Goal: Task Accomplishment & Management: Use online tool/utility

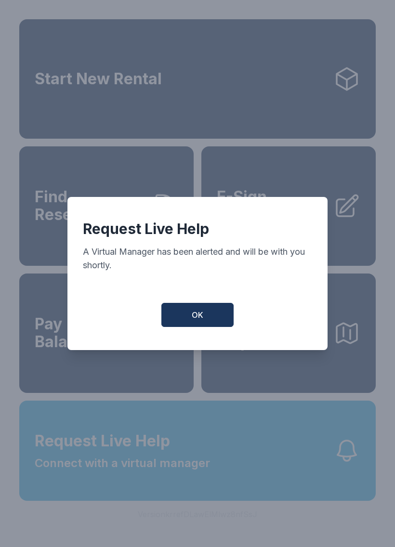
click at [195, 321] on span "OK" at bounding box center [198, 315] width 12 height 12
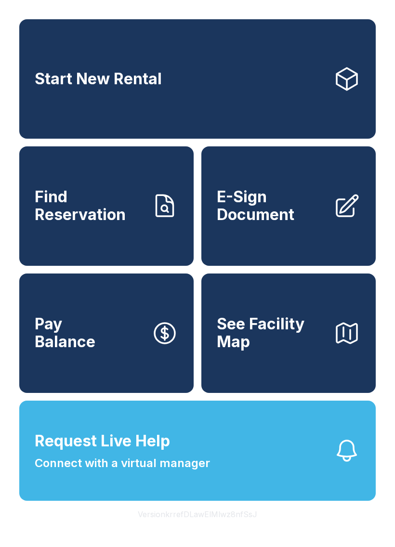
click at [247, 480] on button "Request Live Help Connect with a virtual manager" at bounding box center [197, 451] width 357 height 100
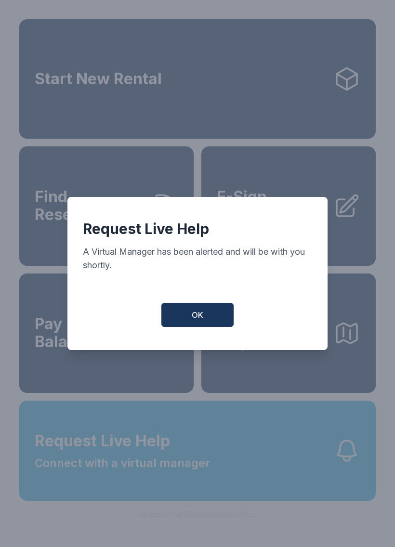
click at [199, 320] on span "OK" at bounding box center [198, 315] width 12 height 12
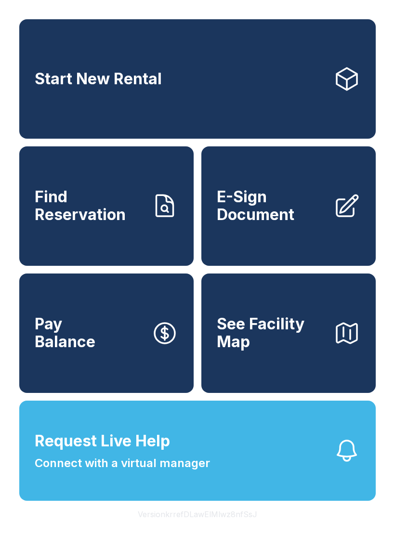
click at [213, 479] on button "Request Live Help Connect with a virtual manager" at bounding box center [197, 451] width 357 height 100
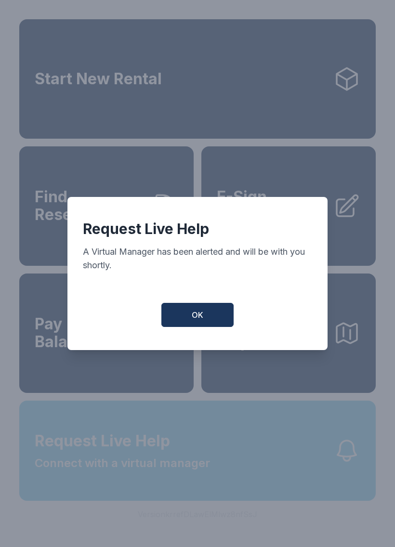
click at [192, 308] on button "OK" at bounding box center [197, 315] width 72 height 24
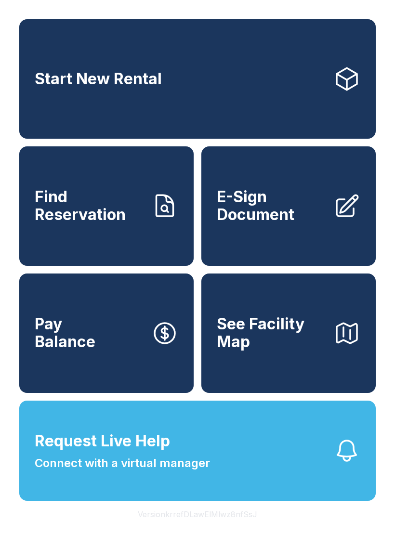
click at [156, 472] on span "Connect with a virtual manager" at bounding box center [122, 463] width 175 height 17
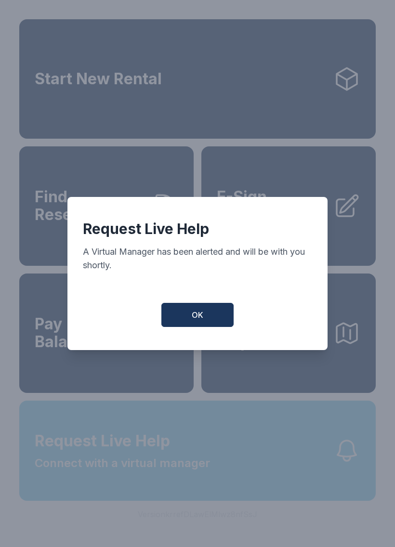
click at [187, 320] on button "OK" at bounding box center [197, 315] width 72 height 24
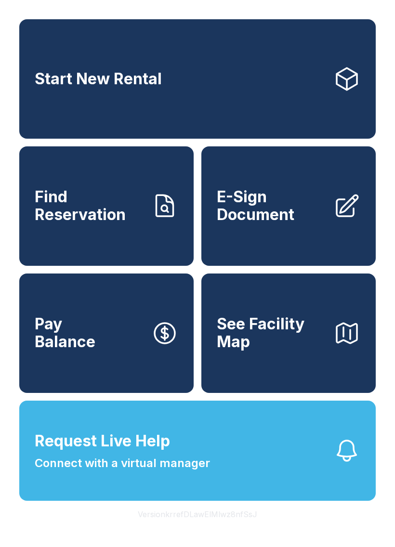
click at [157, 472] on span "Connect with a virtual manager" at bounding box center [122, 463] width 175 height 17
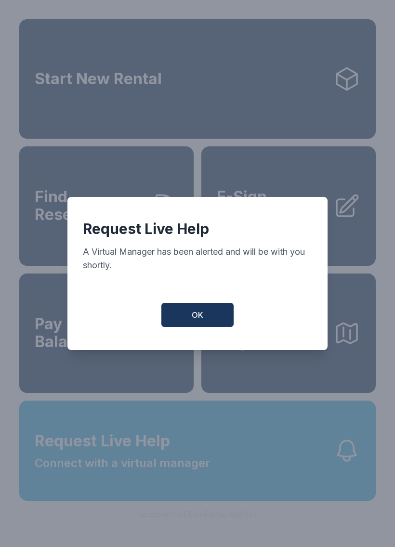
click at [199, 313] on button "OK" at bounding box center [197, 315] width 72 height 24
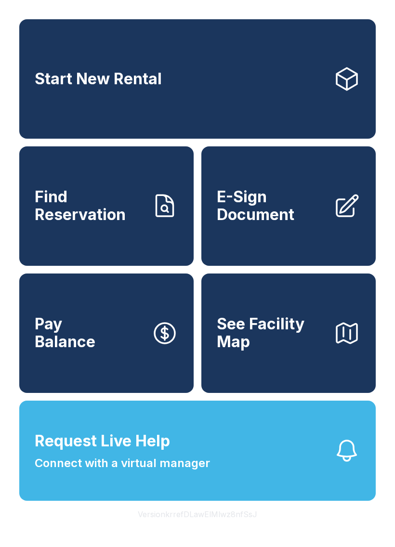
click at [167, 472] on span "Connect with a virtual manager" at bounding box center [122, 463] width 175 height 17
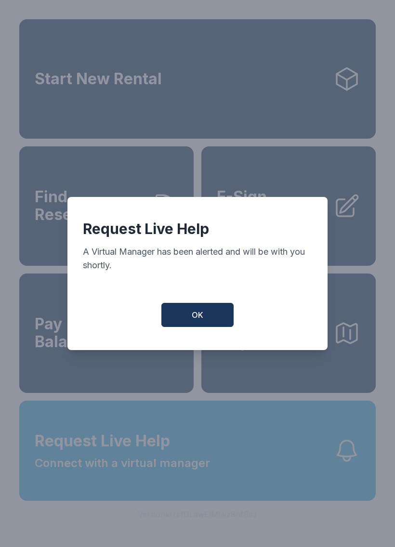
click at [191, 323] on button "OK" at bounding box center [197, 315] width 72 height 24
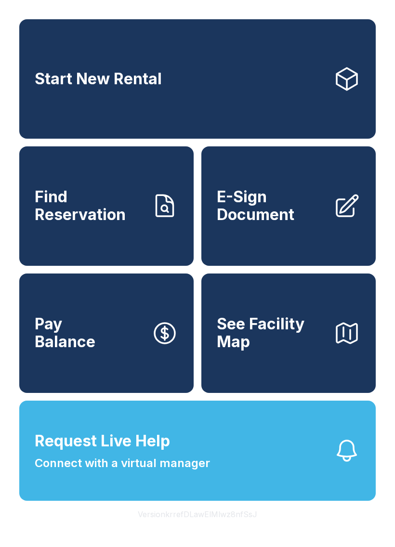
click at [168, 472] on span "Connect with a virtual manager" at bounding box center [122, 463] width 175 height 17
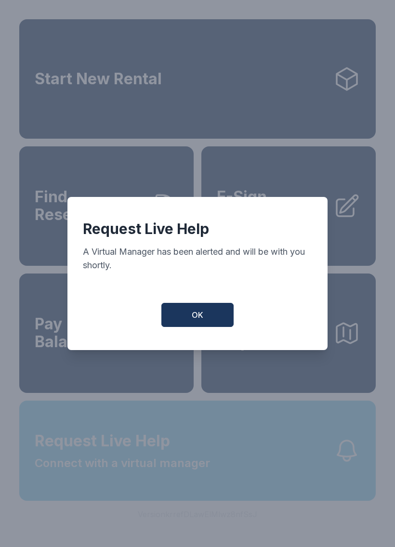
click at [205, 313] on button "OK" at bounding box center [197, 315] width 72 height 24
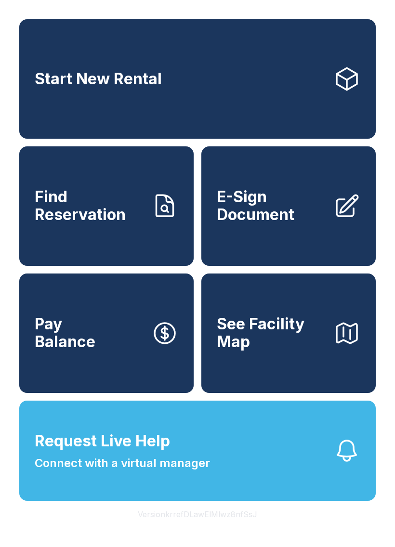
click at [180, 472] on span "Connect with a virtual manager" at bounding box center [122, 463] width 175 height 17
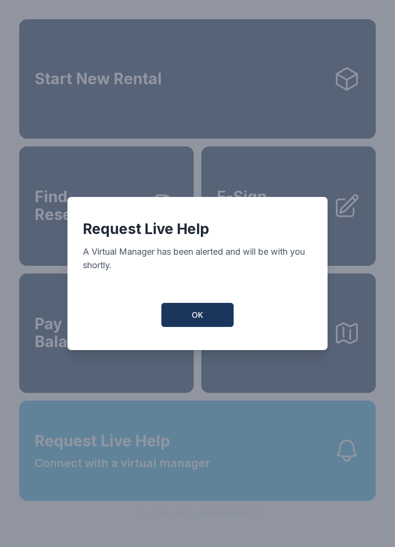
click at [196, 311] on button "OK" at bounding box center [197, 315] width 72 height 24
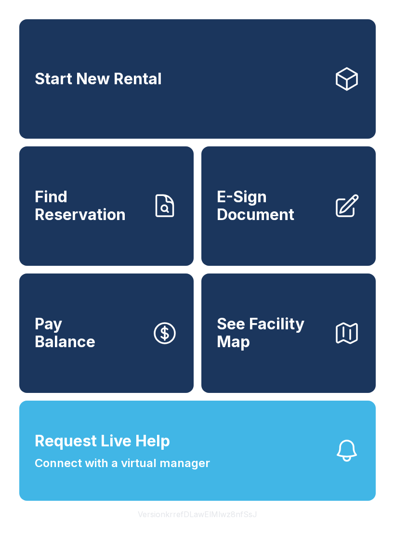
click at [168, 453] on span "Request Live Help" at bounding box center [102, 441] width 135 height 23
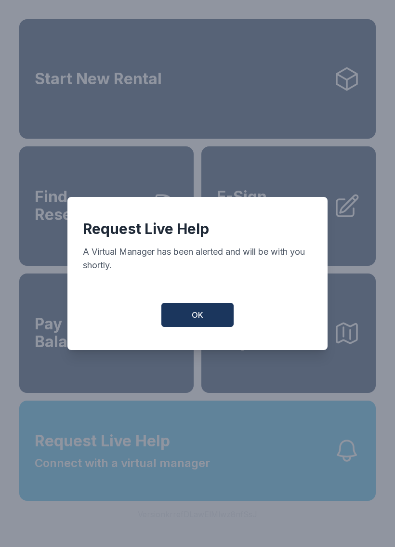
click at [199, 316] on span "OK" at bounding box center [198, 315] width 12 height 12
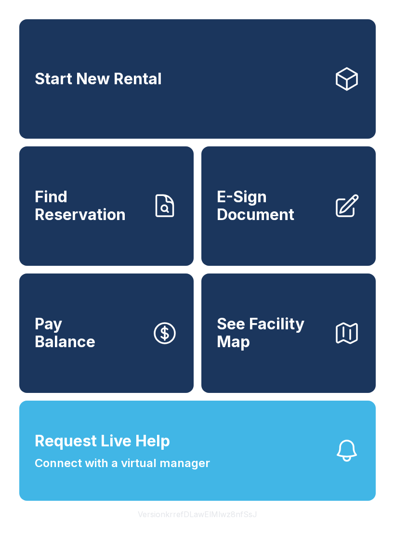
click at [134, 472] on span "Connect with a virtual manager" at bounding box center [122, 463] width 175 height 17
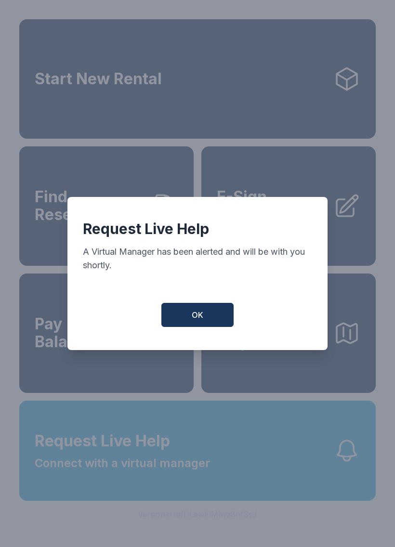
click at [194, 308] on button "OK" at bounding box center [197, 315] width 72 height 24
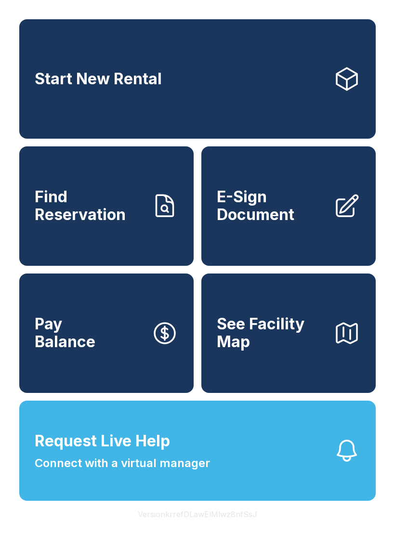
click at [239, 481] on button "Request Live Help Connect with a virtual manager" at bounding box center [197, 451] width 357 height 100
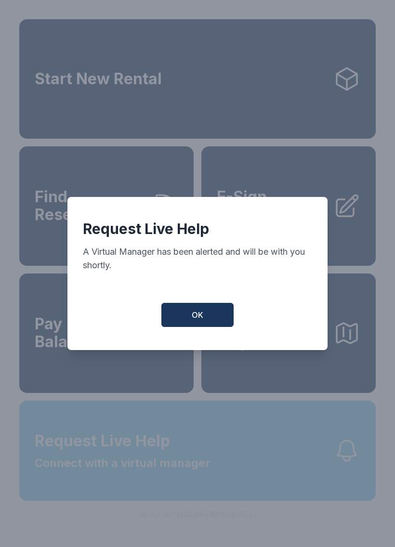
click at [210, 322] on button "OK" at bounding box center [197, 315] width 72 height 24
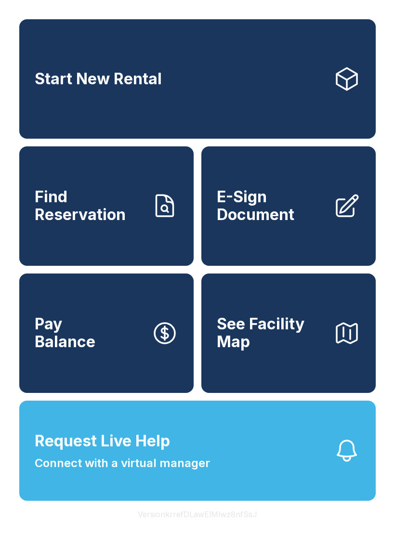
click at [285, 478] on button "Request Live Help Connect with a virtual manager" at bounding box center [197, 451] width 357 height 100
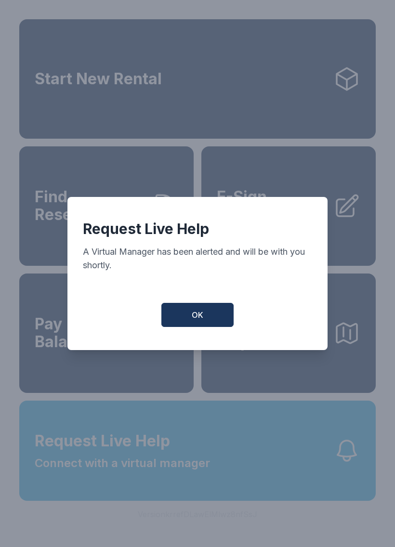
click at [203, 313] on button "OK" at bounding box center [197, 315] width 72 height 24
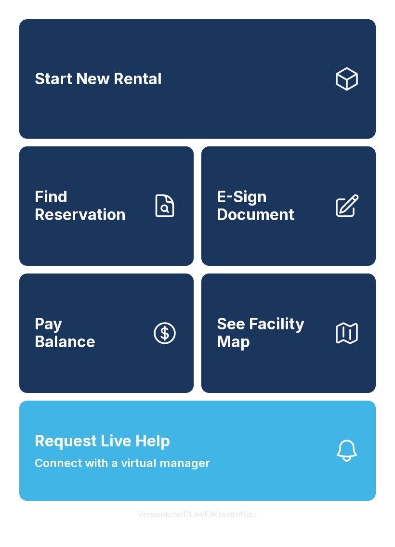
click at [217, 474] on button "Request Live Help Connect with a virtual manager" at bounding box center [197, 451] width 357 height 100
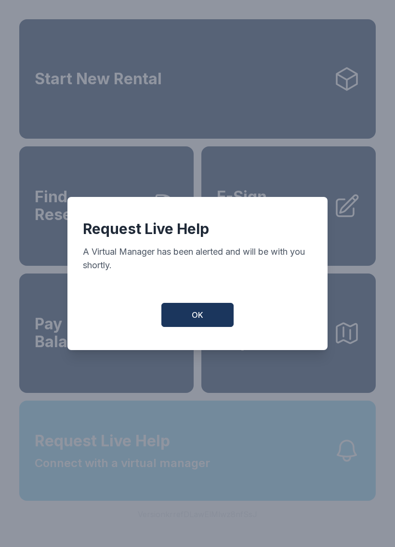
click at [192, 321] on span "OK" at bounding box center [198, 315] width 12 height 12
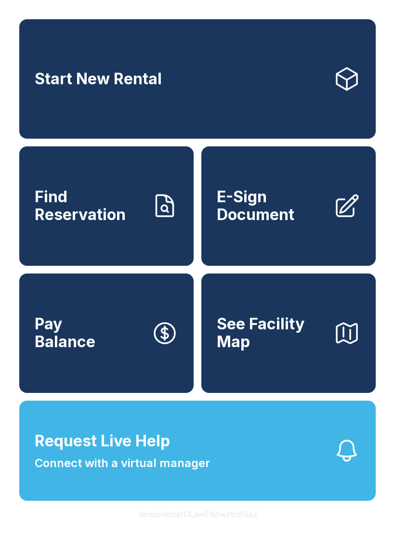
click at [202, 463] on span "Request Live Help Connect with a virtual manager" at bounding box center [122, 451] width 175 height 42
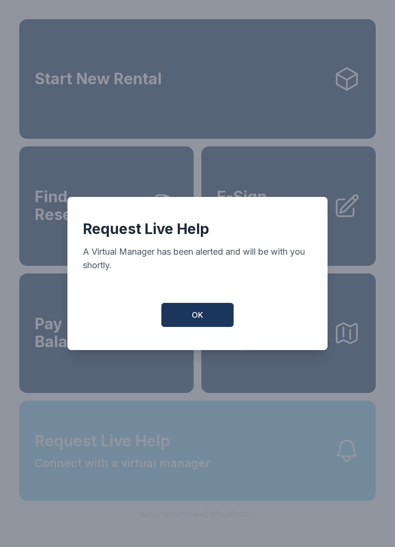
click at [192, 321] on span "OK" at bounding box center [198, 315] width 12 height 12
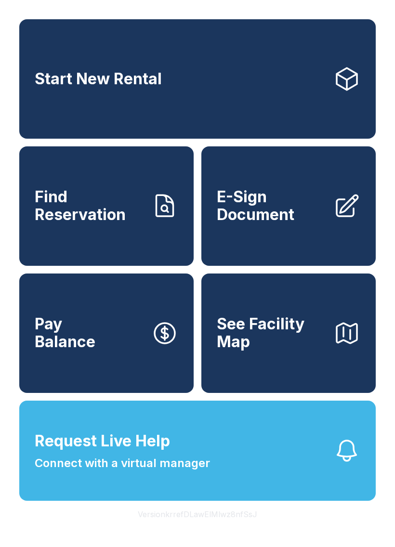
click at [163, 495] on button "Request Live Help Connect with a virtual manager" at bounding box center [197, 451] width 357 height 100
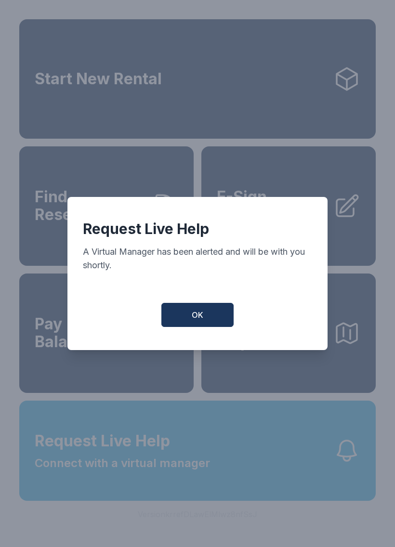
click at [199, 317] on span "OK" at bounding box center [198, 315] width 12 height 12
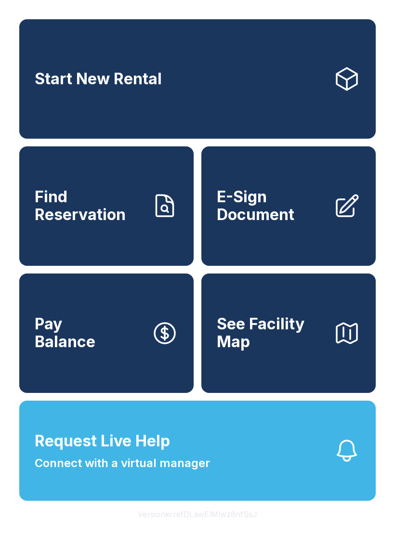
click at [175, 471] on span "Request Live Help Connect with a virtual manager" at bounding box center [122, 451] width 175 height 42
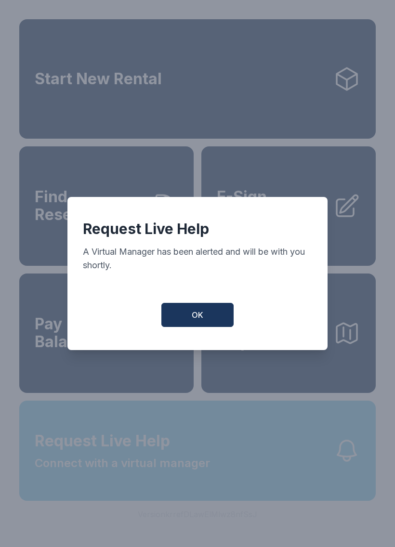
click at [197, 319] on span "OK" at bounding box center [198, 315] width 12 height 12
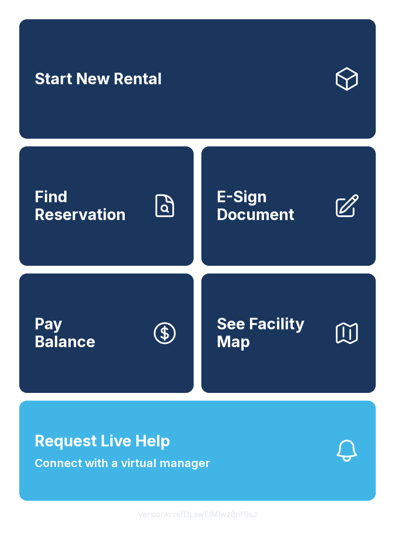
click at [159, 453] on span "Request Live Help" at bounding box center [102, 441] width 135 height 23
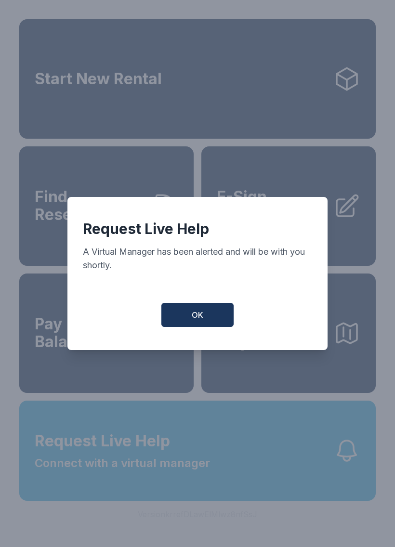
click at [202, 315] on span "OK" at bounding box center [198, 315] width 12 height 12
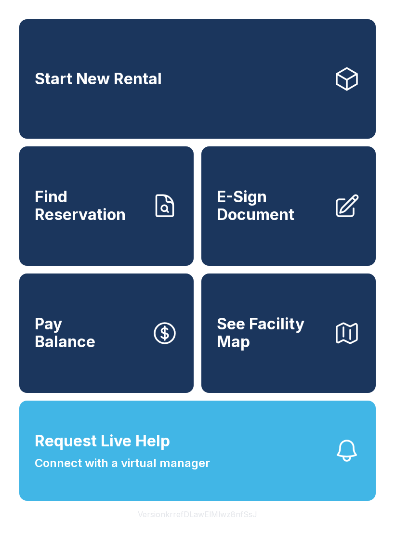
click at [82, 218] on span "Find Reservation" at bounding box center [89, 205] width 109 height 35
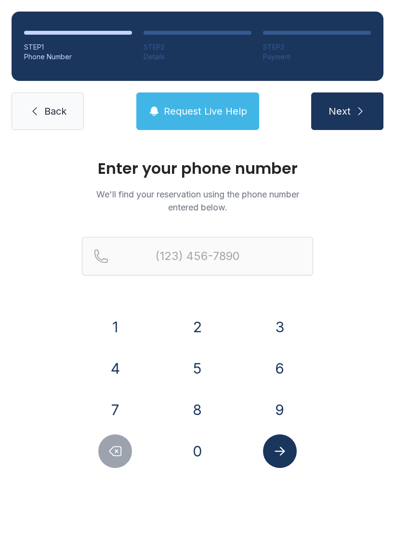
click at [52, 116] on span "Back" at bounding box center [55, 111] width 22 height 13
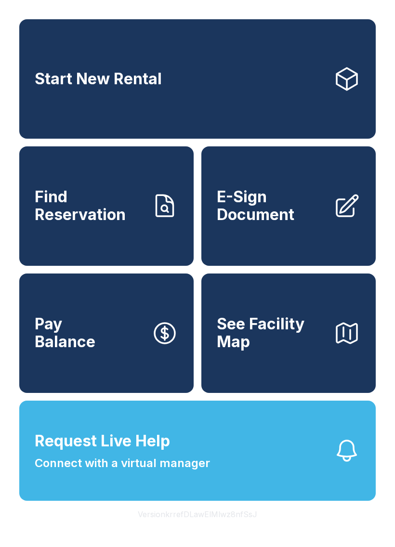
click at [151, 453] on span "Request Live Help" at bounding box center [102, 441] width 135 height 23
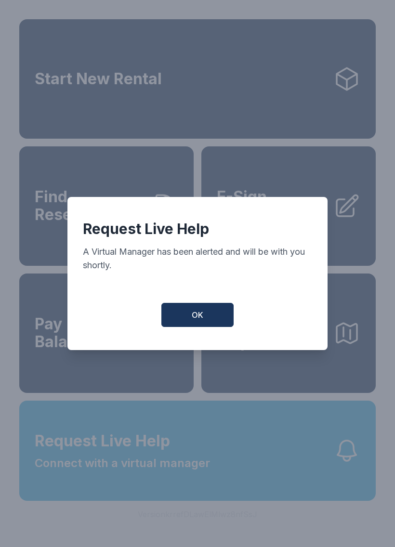
click at [182, 318] on button "OK" at bounding box center [197, 315] width 72 height 24
